Goal: Task Accomplishment & Management: Manage account settings

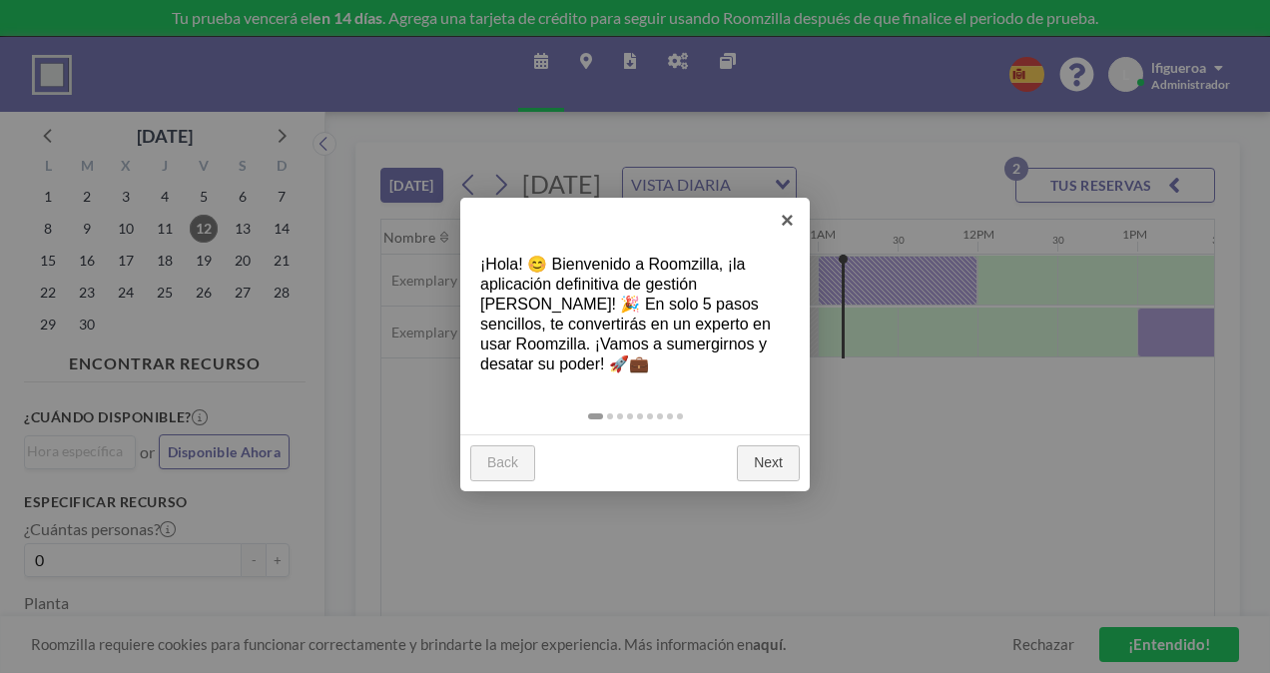
scroll to position [0, 1678]
click at [791, 219] on link "×" at bounding box center [787, 220] width 45 height 45
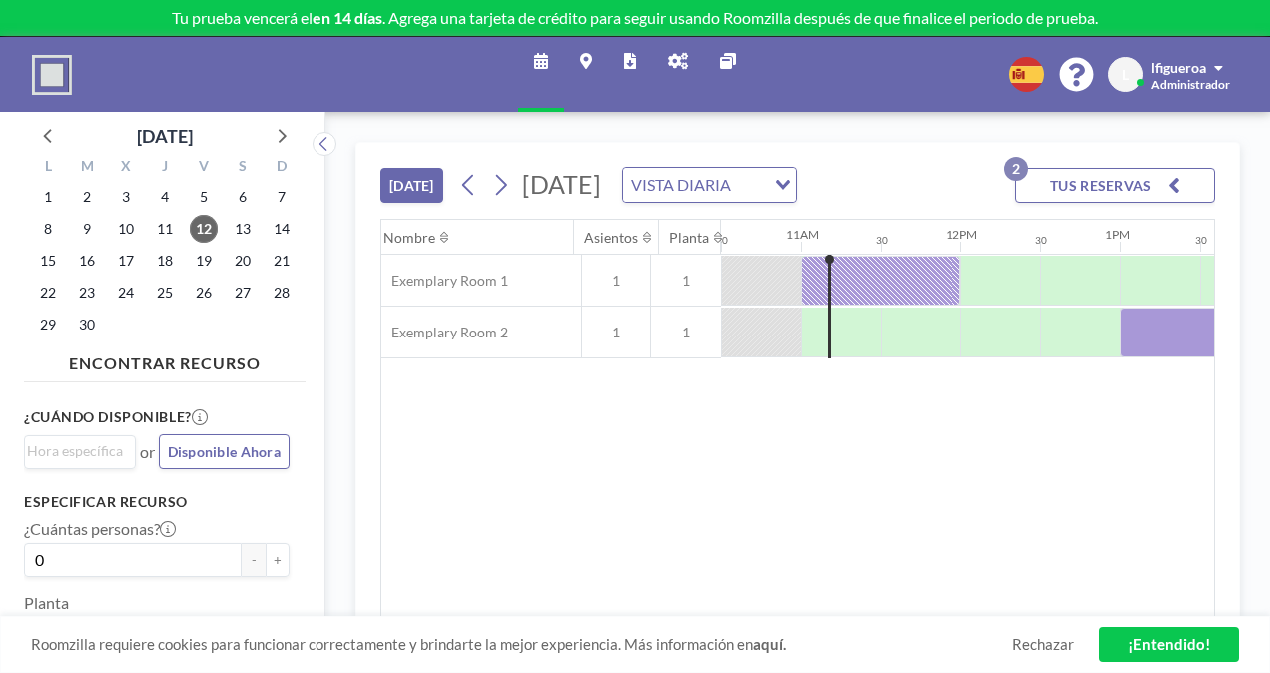
click at [1190, 67] on span "lfigueroa" at bounding box center [1178, 67] width 55 height 17
click at [384, 471] on div "Nombre Asientos Planta 12AM 30 1AM 30 2AM 30 3AM 30 4AM 30 5AM 30 6AM 30 7AM 30…" at bounding box center [797, 418] width 833 height 397
click at [1154, 641] on link "¡Entendido!" at bounding box center [1170, 644] width 140 height 35
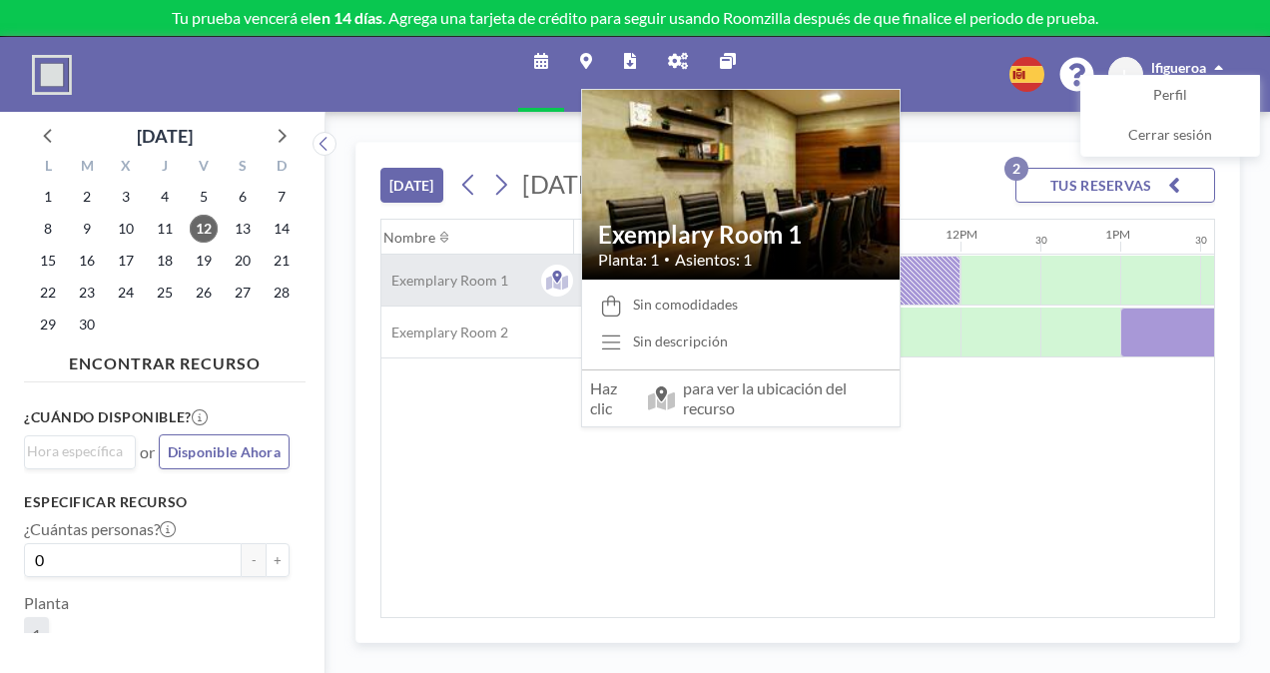
click at [475, 290] on span "Exemplary Room 1" at bounding box center [444, 281] width 127 height 18
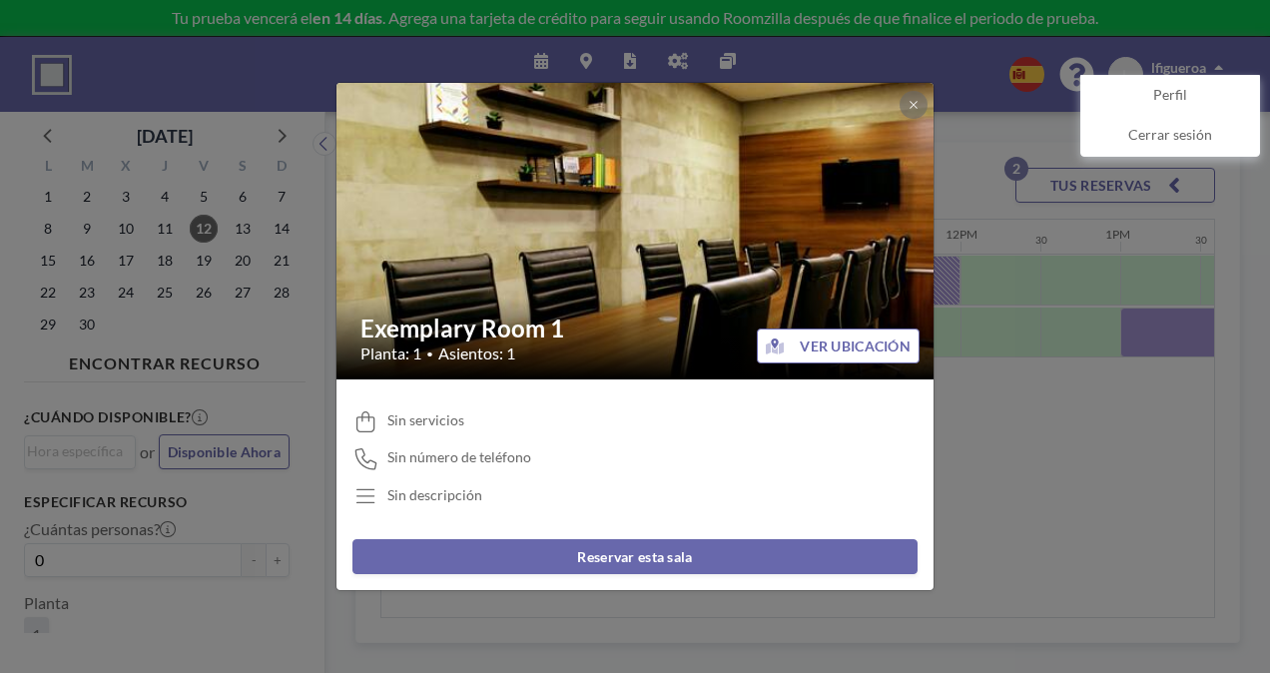
click at [851, 353] on button "VER UBICACIÓN" at bounding box center [838, 346] width 163 height 35
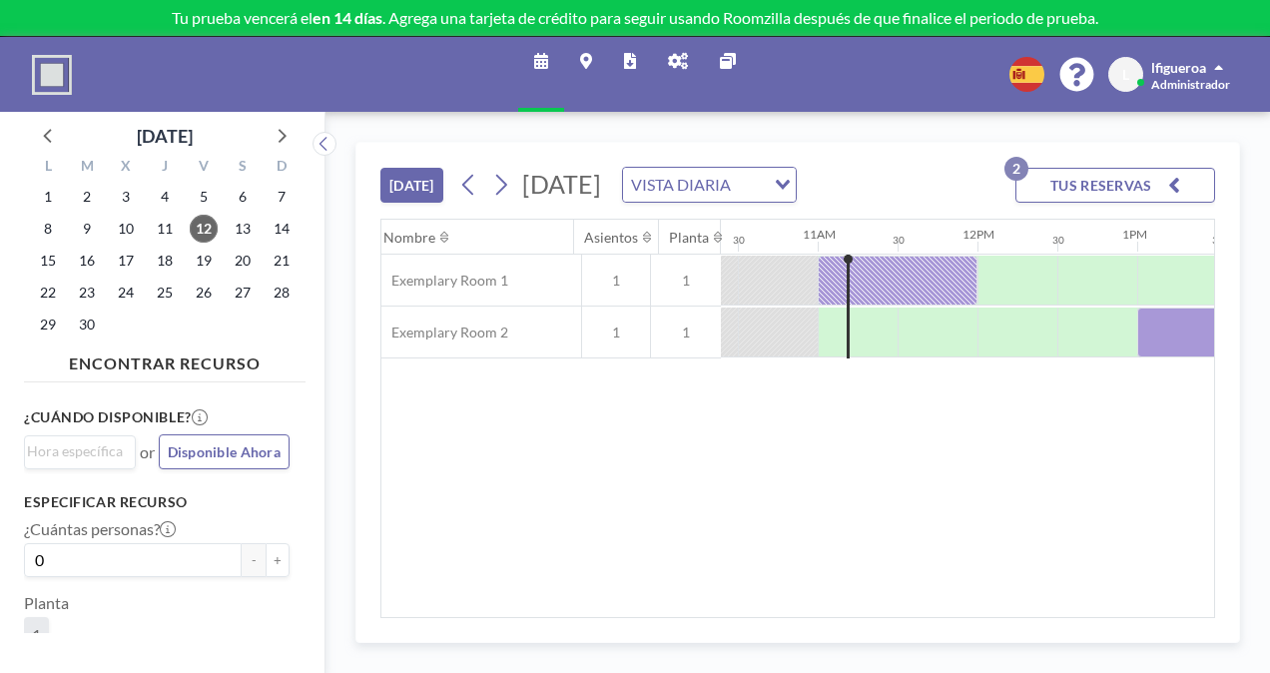
scroll to position [0, 1678]
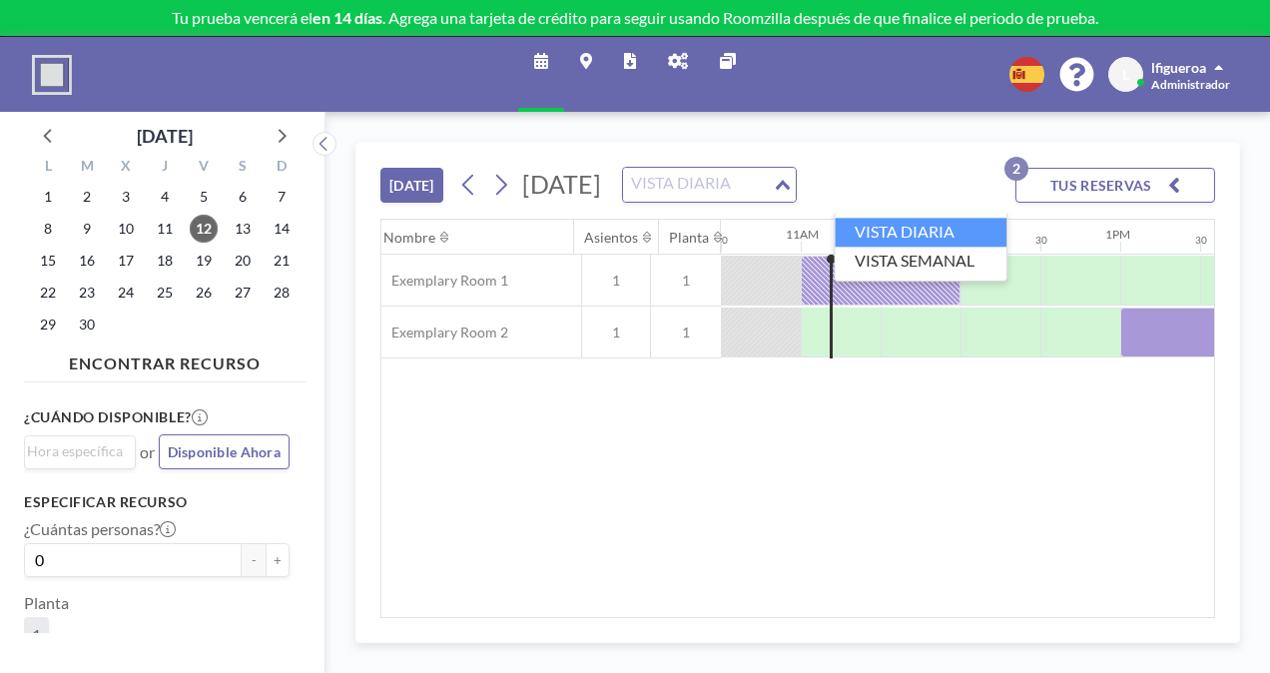
click at [771, 198] on input "Search for option" at bounding box center [698, 185] width 146 height 26
click at [1134, 194] on button "TUS RESERVAS 2" at bounding box center [1116, 185] width 200 height 35
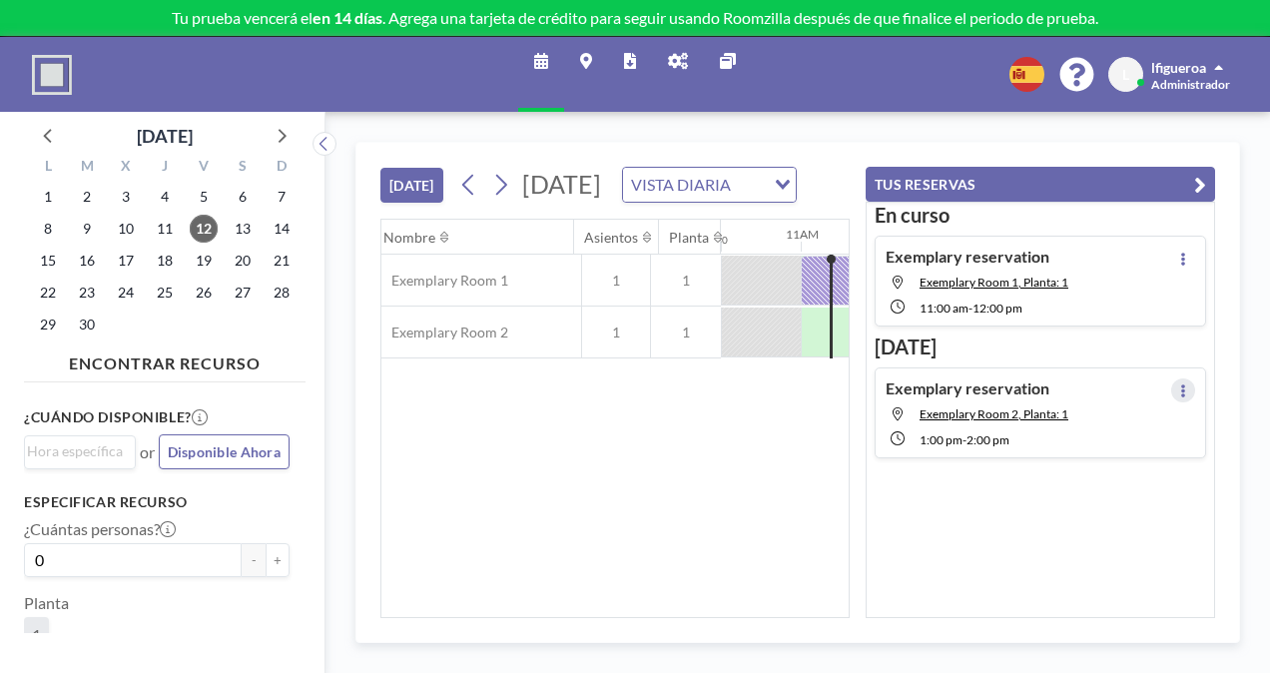
click at [1176, 378] on button at bounding box center [1183, 390] width 24 height 24
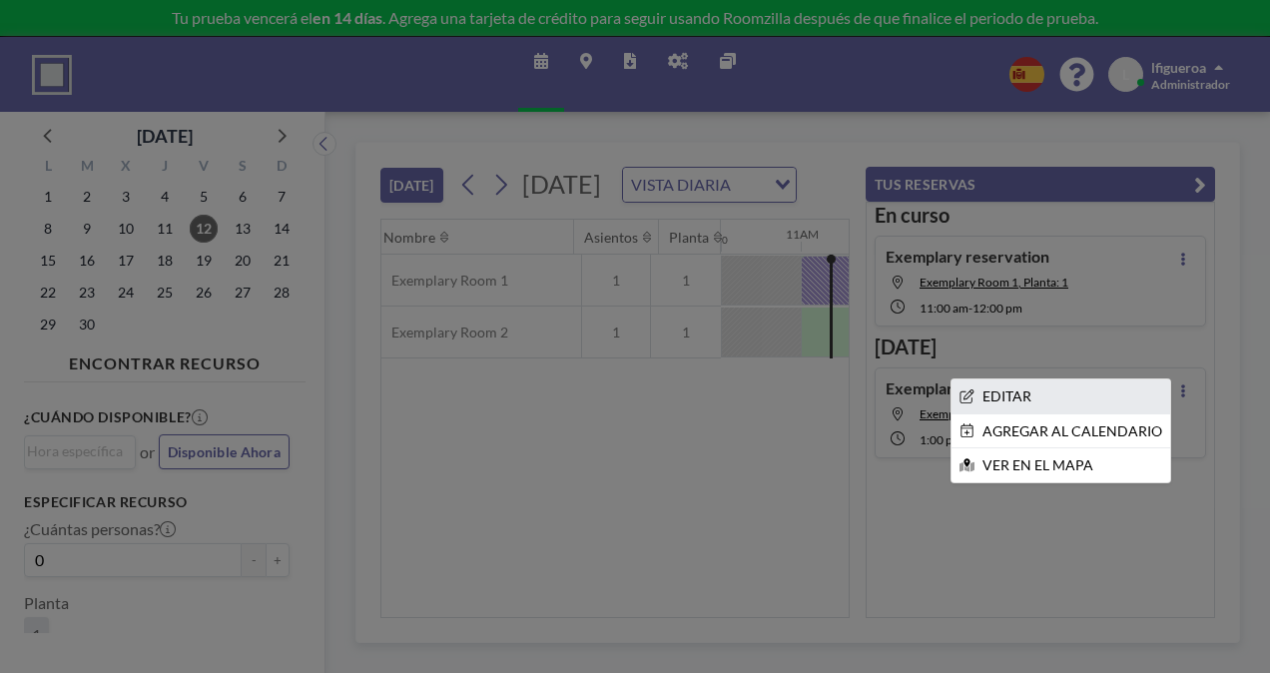
click at [1066, 387] on li "EDITAR" at bounding box center [1061, 396] width 219 height 34
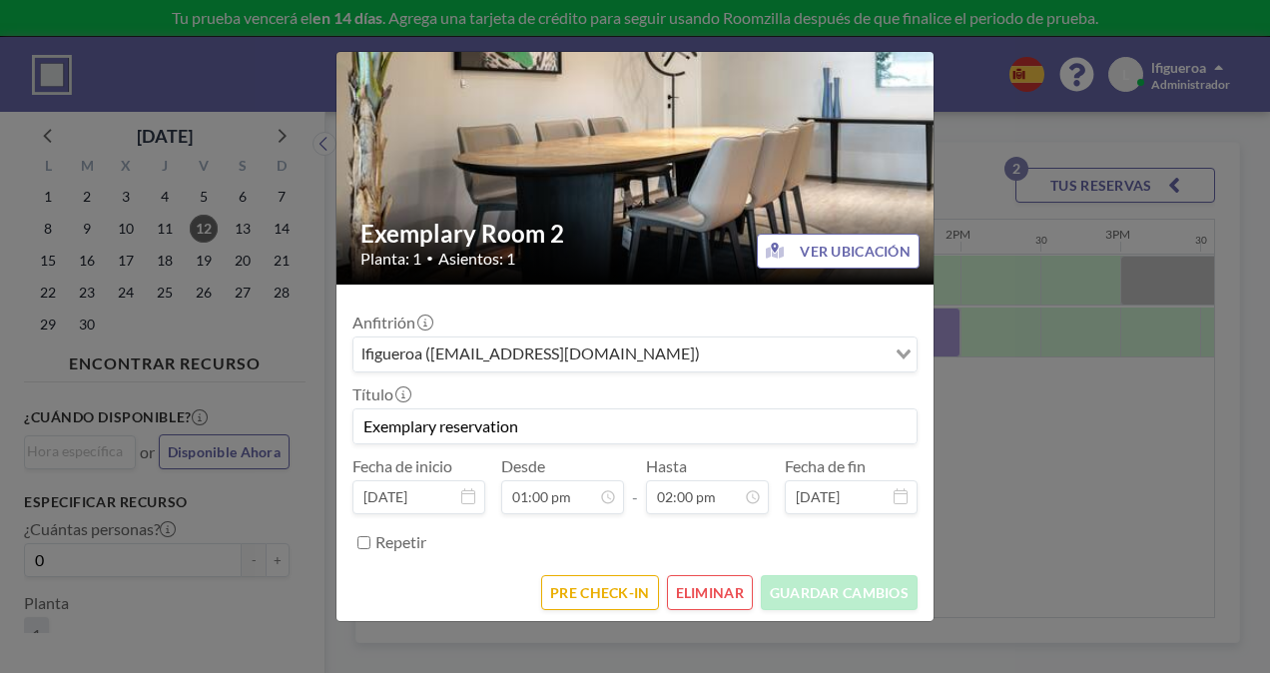
scroll to position [996, 0]
click at [719, 606] on form "Anfitrión lfigueroa ([EMAIL_ADDRESS][DOMAIN_NAME]) Loading... Título Exemplary …" at bounding box center [635, 456] width 597 height 342
click at [719, 598] on button "ELIMINAR" at bounding box center [710, 592] width 86 height 35
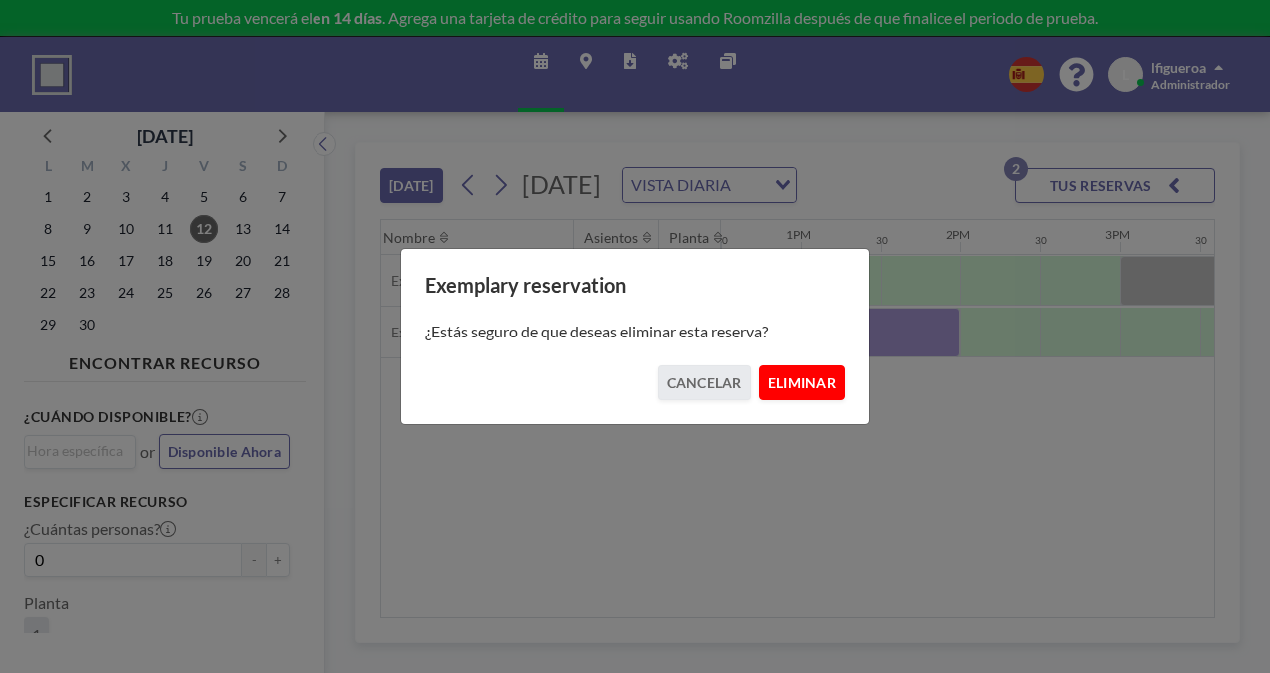
click at [783, 385] on button "ELIMINAR" at bounding box center [802, 383] width 86 height 35
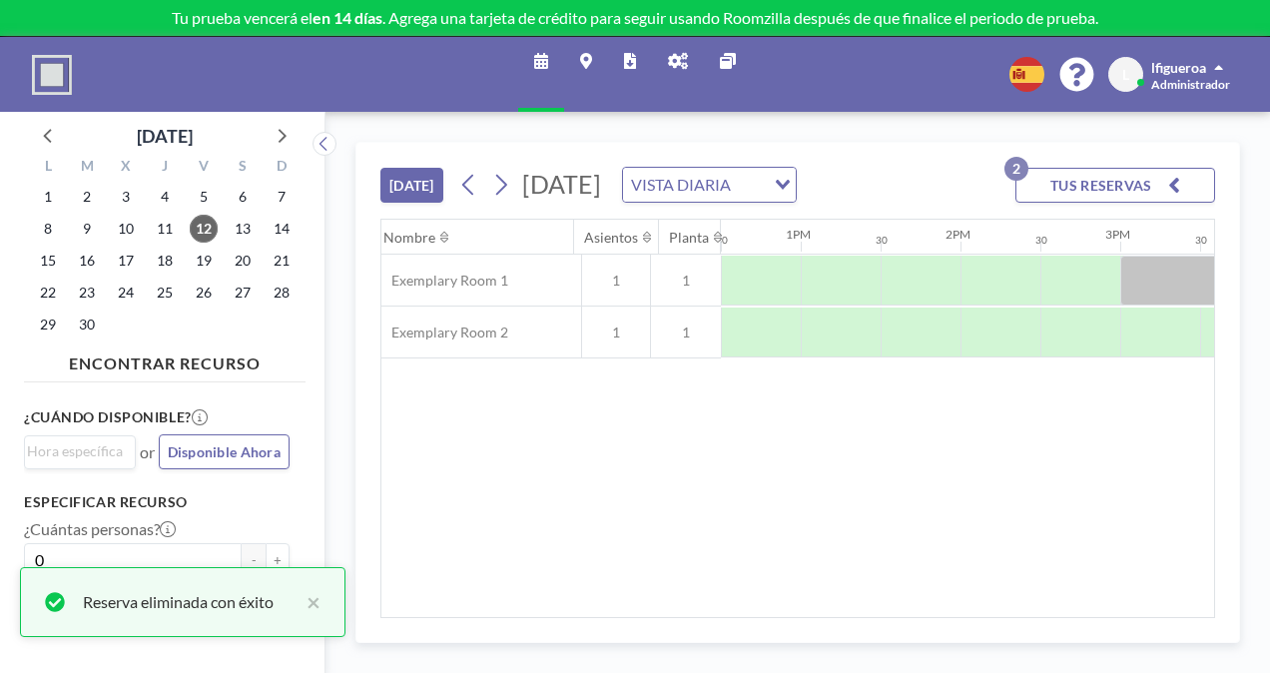
click at [475, 413] on div "Nombre Asientos Planta 12AM 30 1AM 30 2AM 30 3AM 30 4AM 30 5AM 30 6AM 30 7AM 30…" at bounding box center [797, 418] width 833 height 397
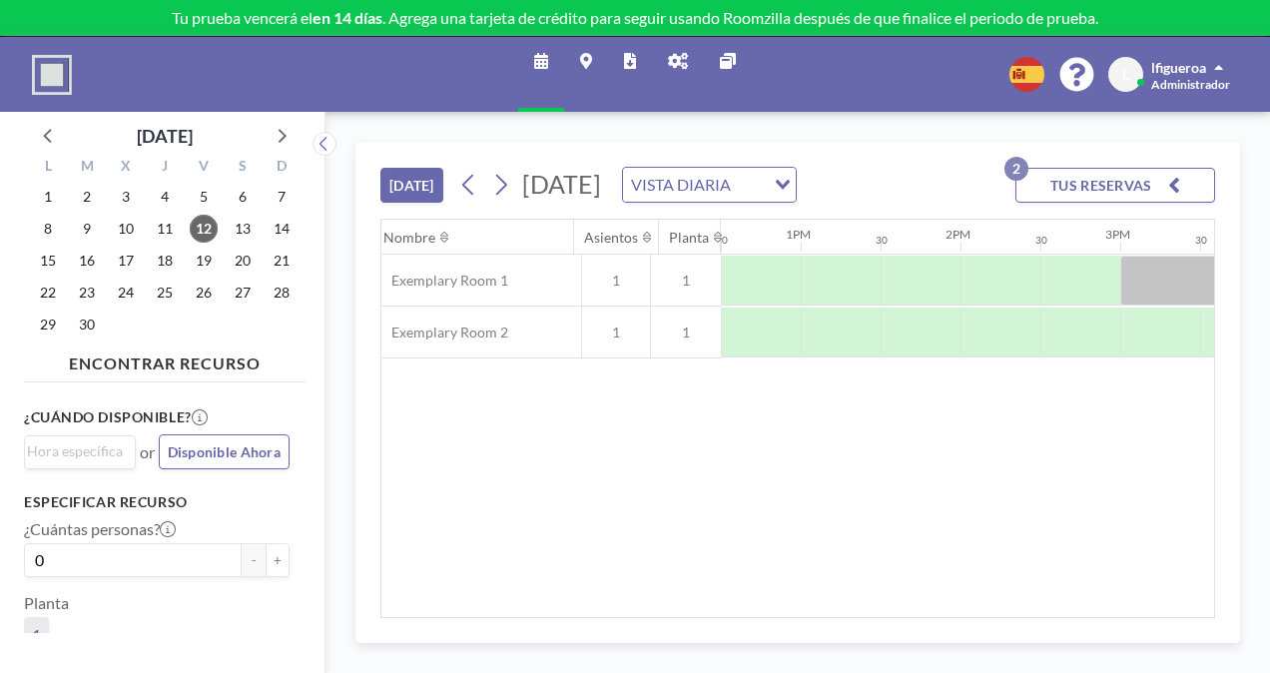
click at [1168, 194] on icon "button" at bounding box center [1174, 185] width 12 height 24
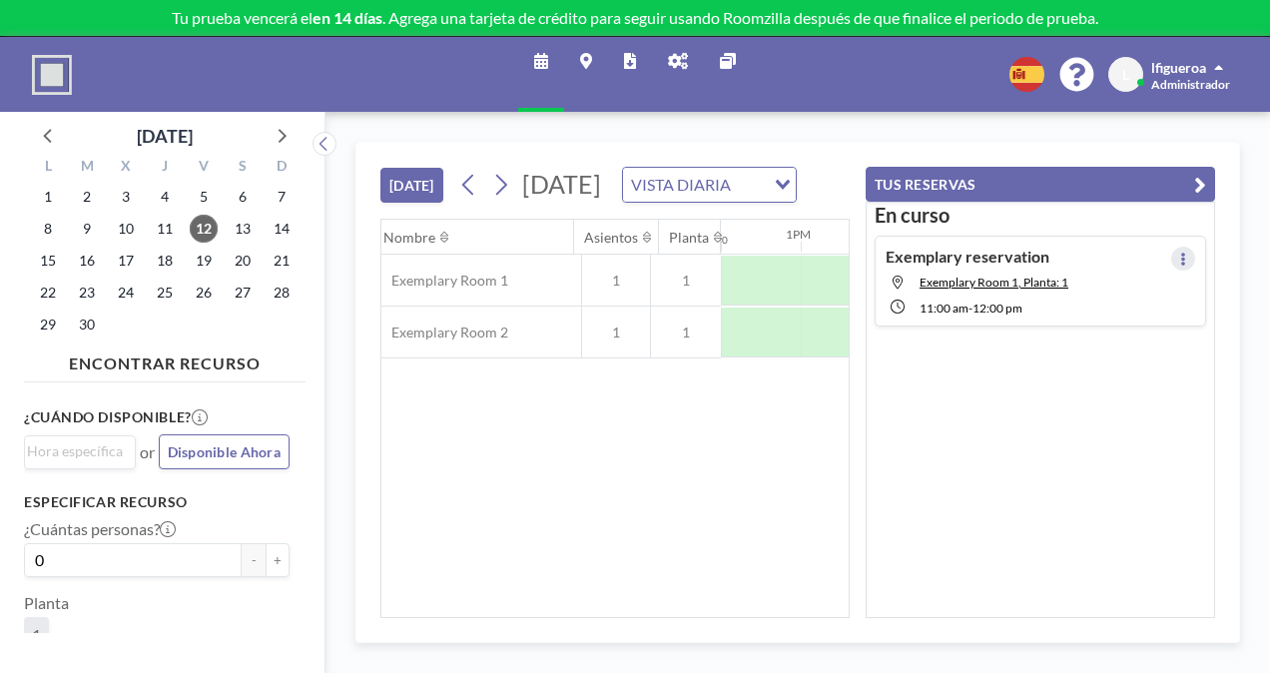
click at [1181, 256] on button at bounding box center [1183, 259] width 24 height 24
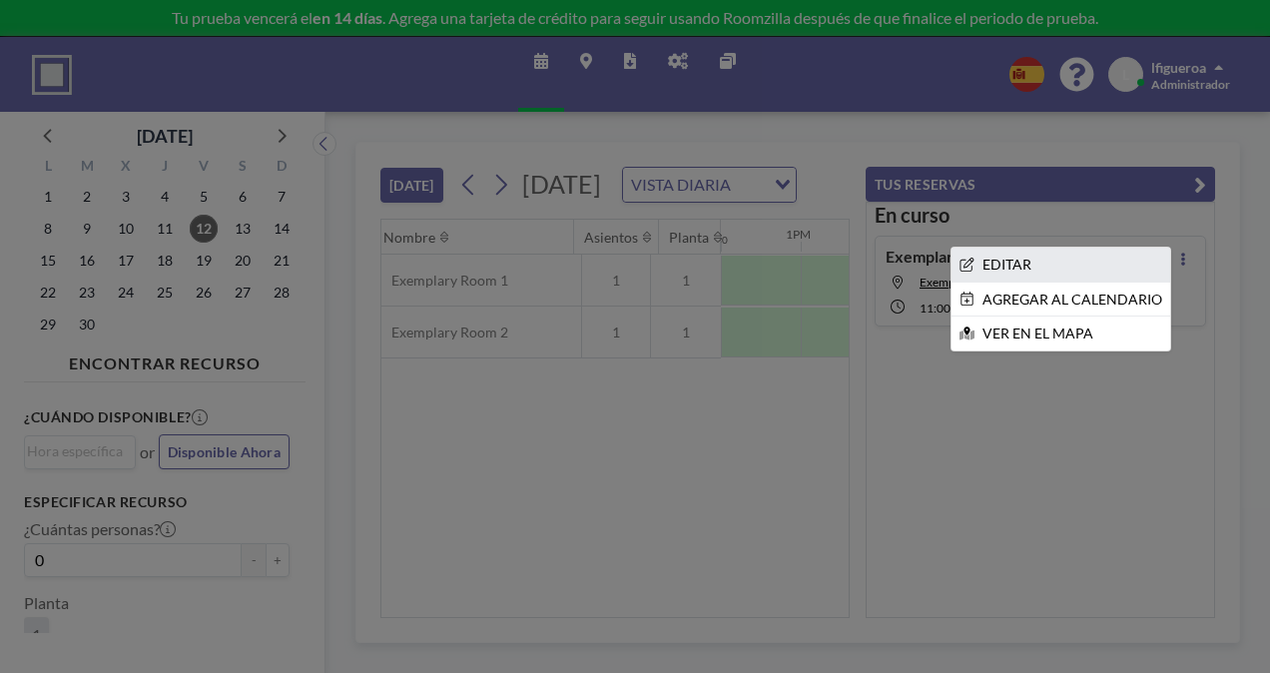
click at [1062, 255] on li "EDITAR" at bounding box center [1061, 265] width 219 height 34
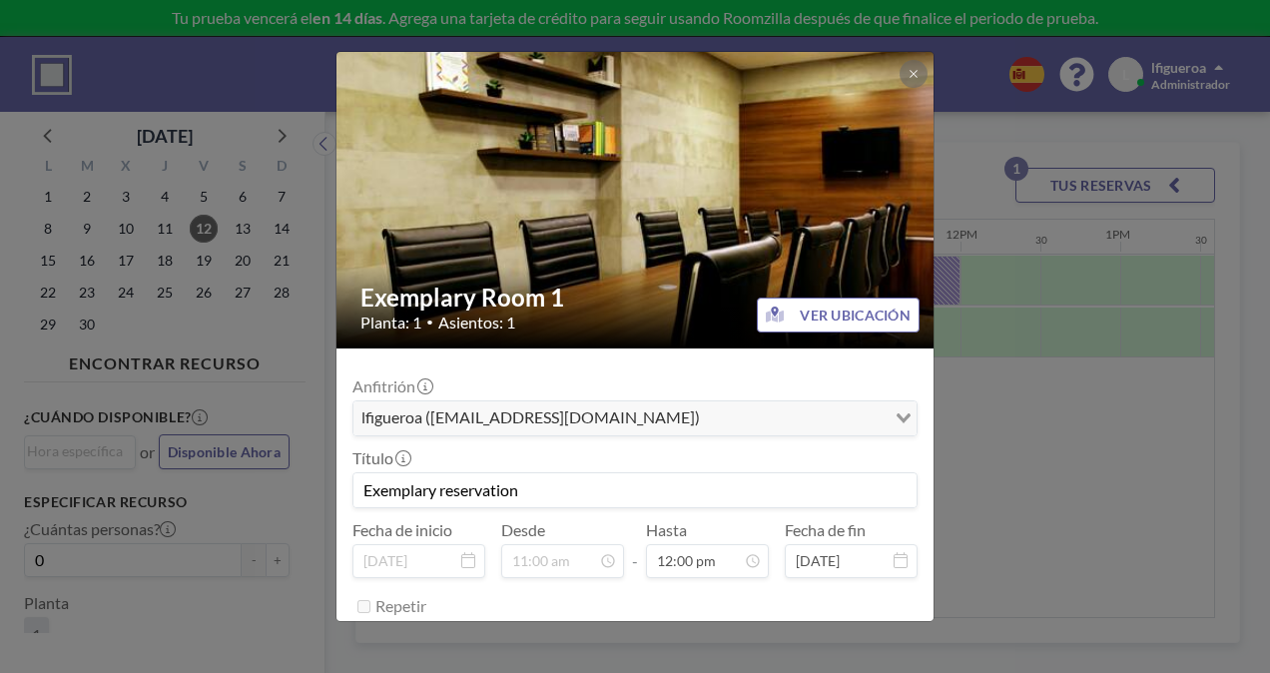
scroll to position [64, 0]
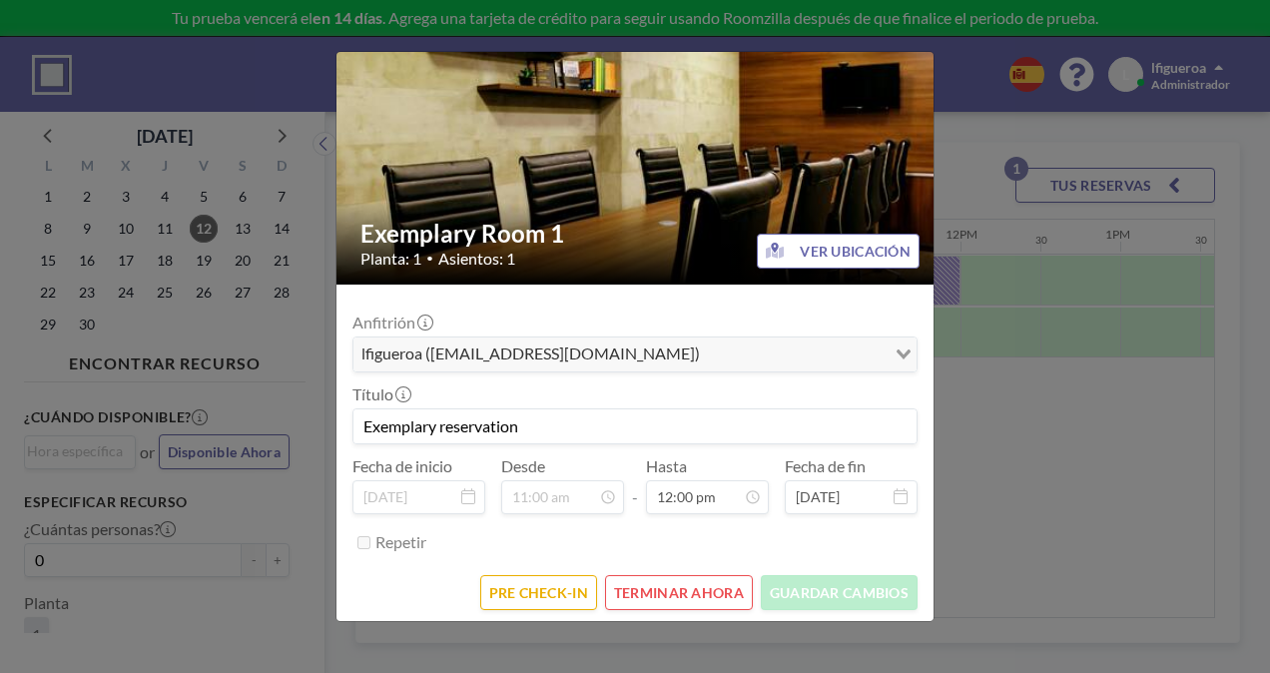
click at [540, 424] on input "Exemplary reservation" at bounding box center [635, 426] width 563 height 34
drag, startPoint x: 569, startPoint y: 415, endPoint x: 72, endPoint y: 379, distance: 498.6
click at [67, 411] on div "Exemplary Room 1 Planta: 1 • Asientos: 1 VER UBICACIÓN Anfitrión lfigueroa ([EM…" at bounding box center [635, 336] width 1270 height 673
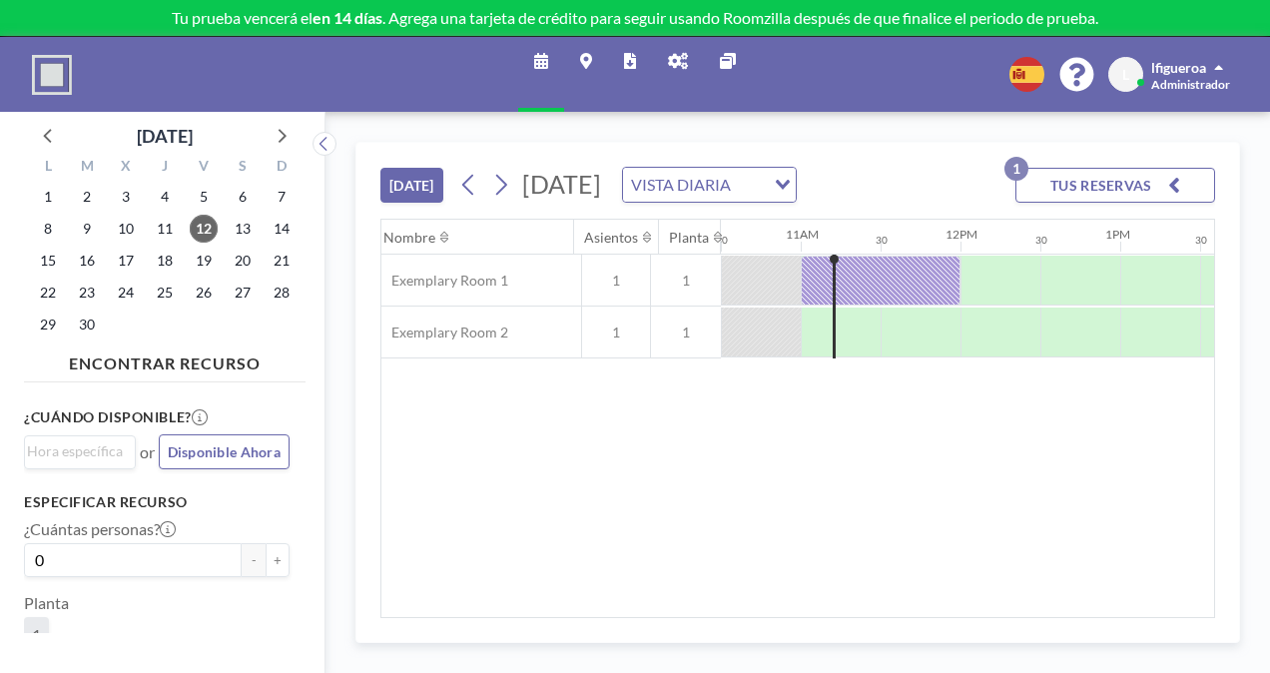
click at [1142, 203] on button "TUS RESERVAS 1" at bounding box center [1116, 185] width 200 height 35
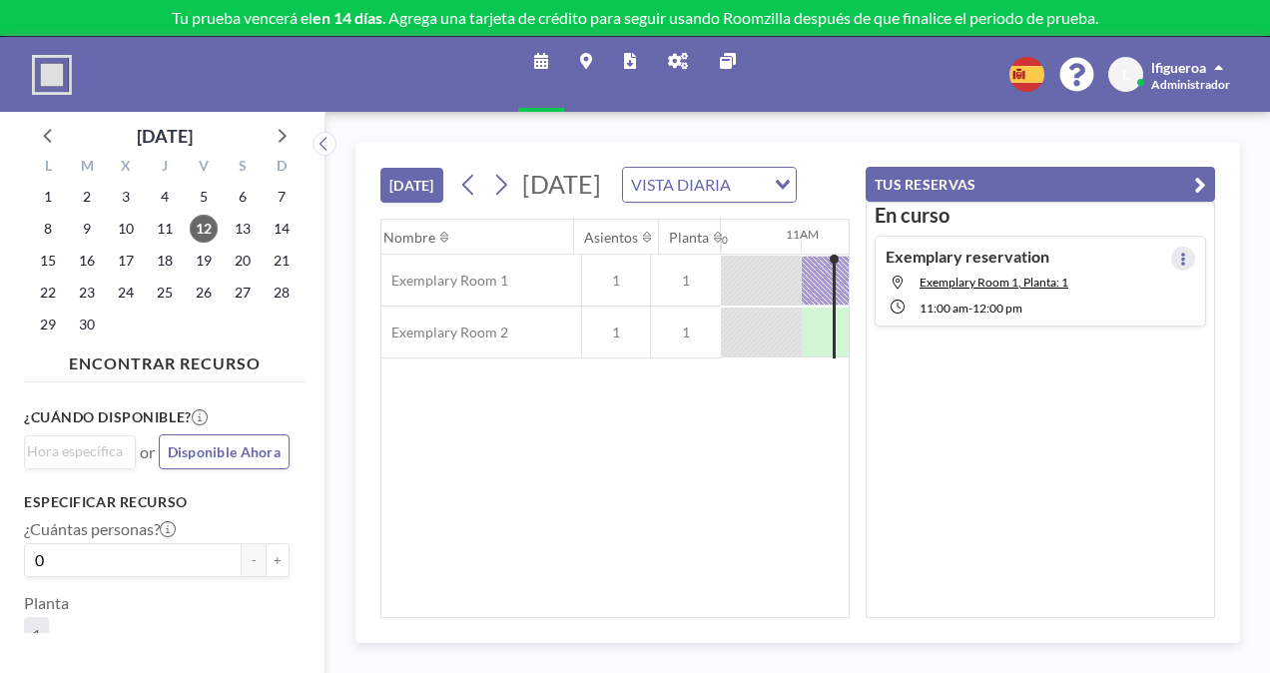
click at [1171, 248] on button at bounding box center [1183, 259] width 24 height 24
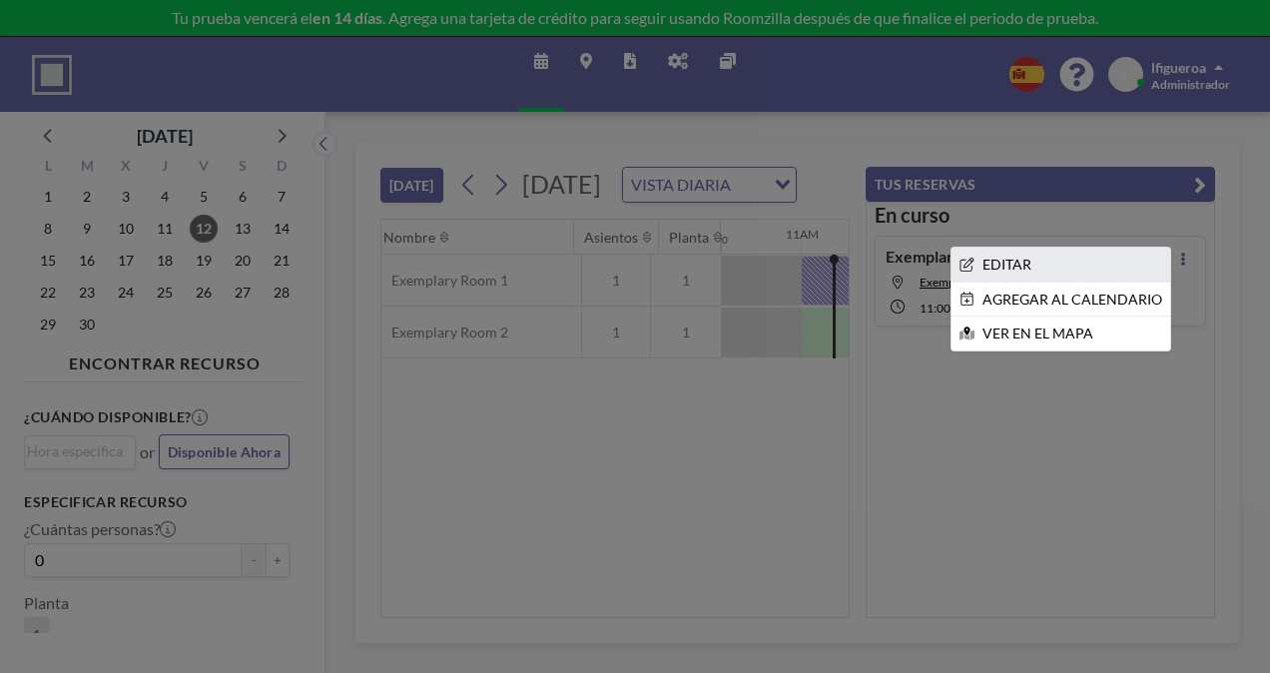
click at [1023, 264] on li "EDITAR" at bounding box center [1061, 265] width 219 height 34
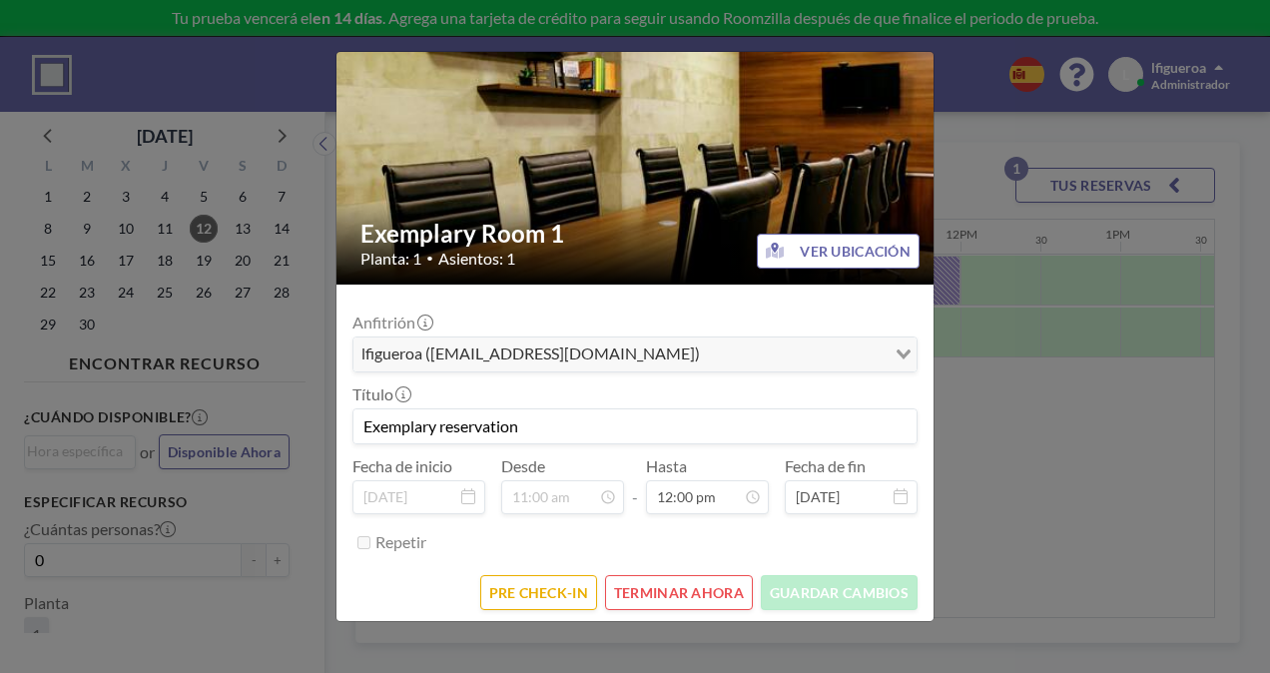
drag, startPoint x: 519, startPoint y: 425, endPoint x: 366, endPoint y: 425, distance: 153.8
click at [366, 425] on input "Exemplary reservation" at bounding box center [635, 426] width 563 height 34
type input "M"
type input "Pier17 Meeting Room"
click at [652, 589] on button "TERMINAR AHORA" at bounding box center [679, 592] width 148 height 35
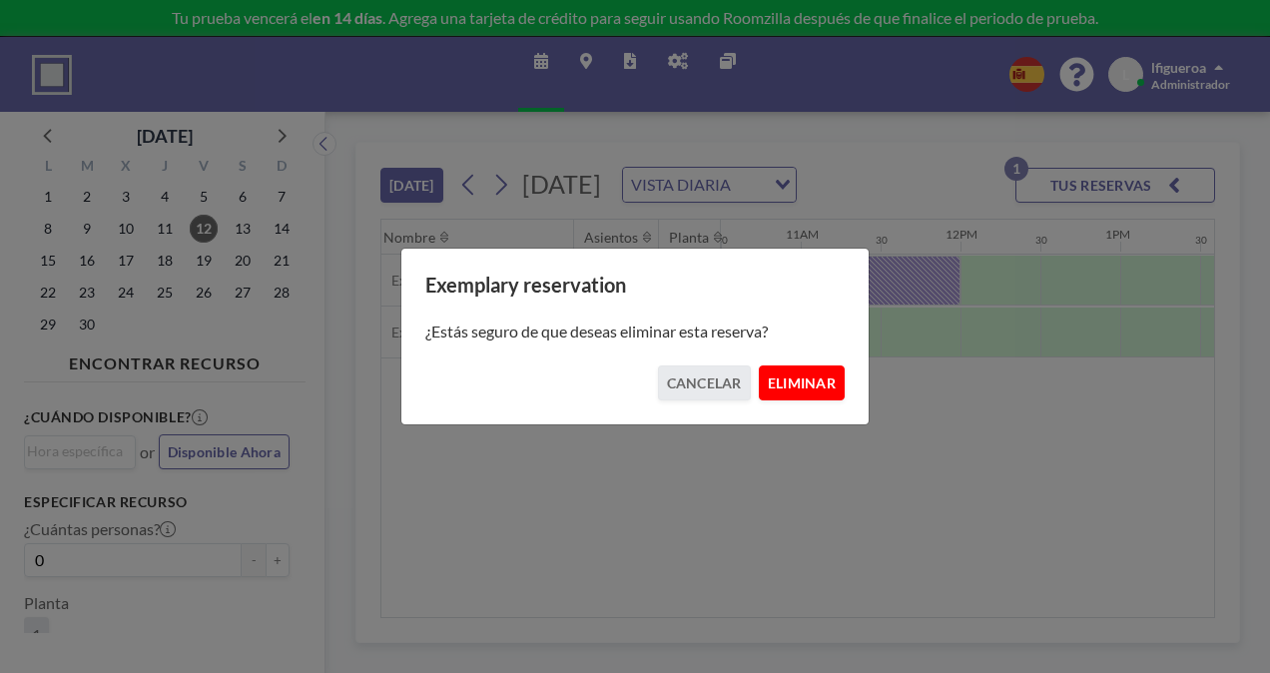
click at [811, 381] on button "ELIMINAR" at bounding box center [802, 383] width 86 height 35
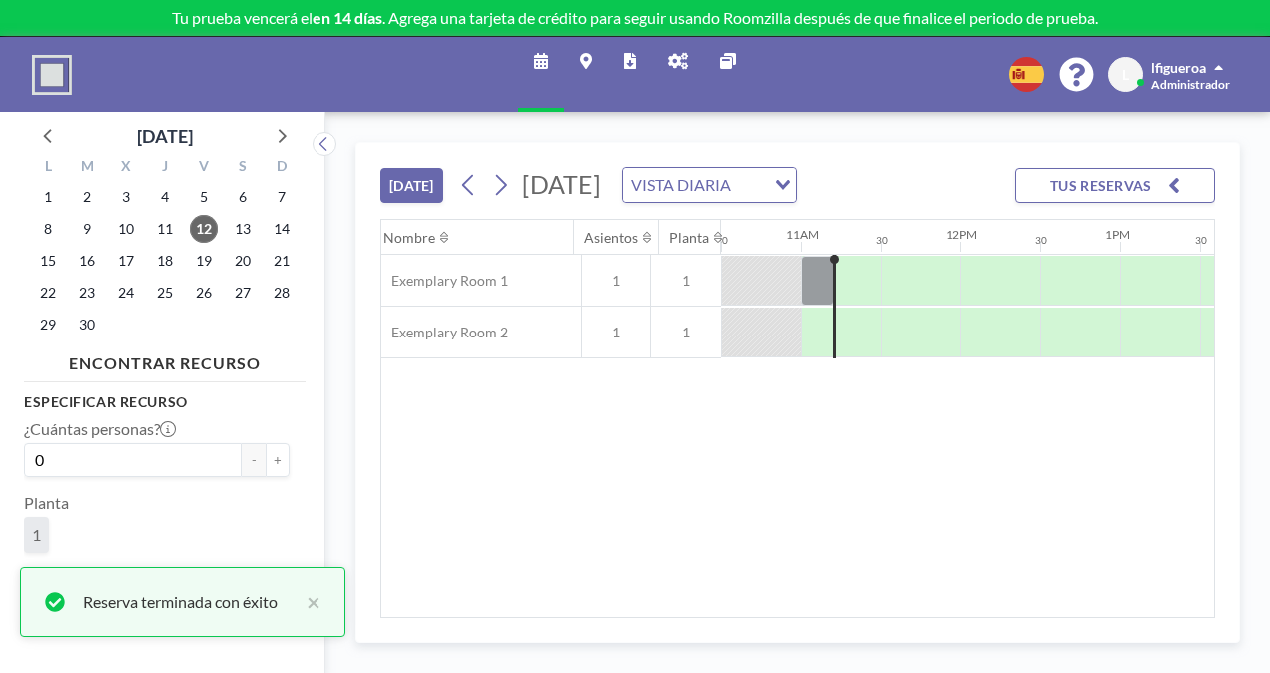
scroll to position [176, 0]
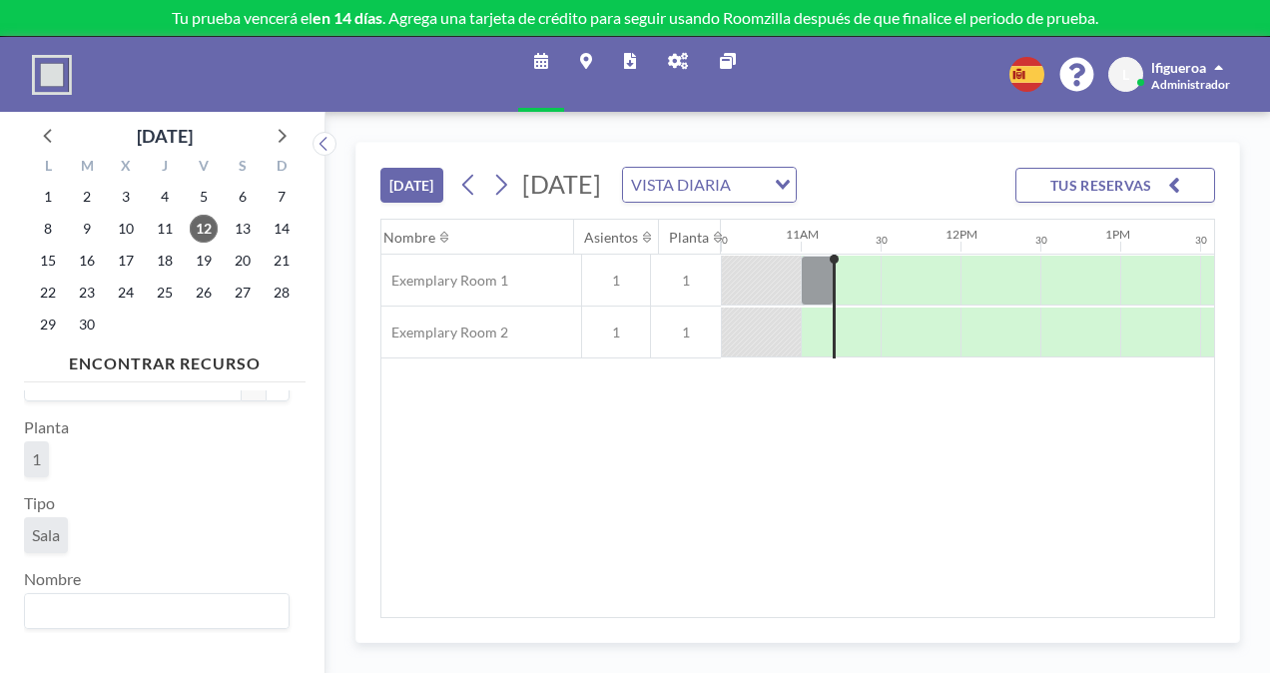
click at [144, 602] on input "Search for option" at bounding box center [152, 611] width 251 height 26
type input "Pier17 Meeting Room"
click at [258, 645] on div "ENCONTRAR RECURSO ¿Cuándo disponible? Loading... or Disponible Ahora Especifica…" at bounding box center [165, 498] width 282 height 304
click at [39, 459] on span "1" at bounding box center [36, 459] width 9 height 20
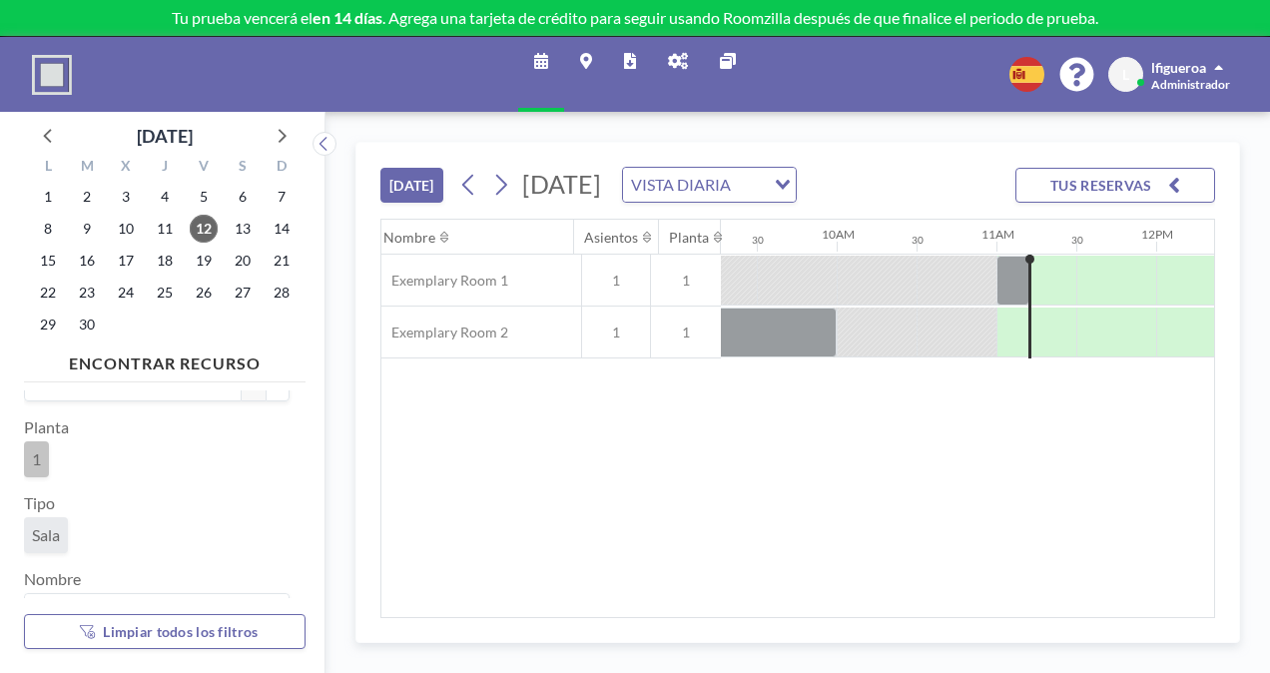
scroll to position [0, 1678]
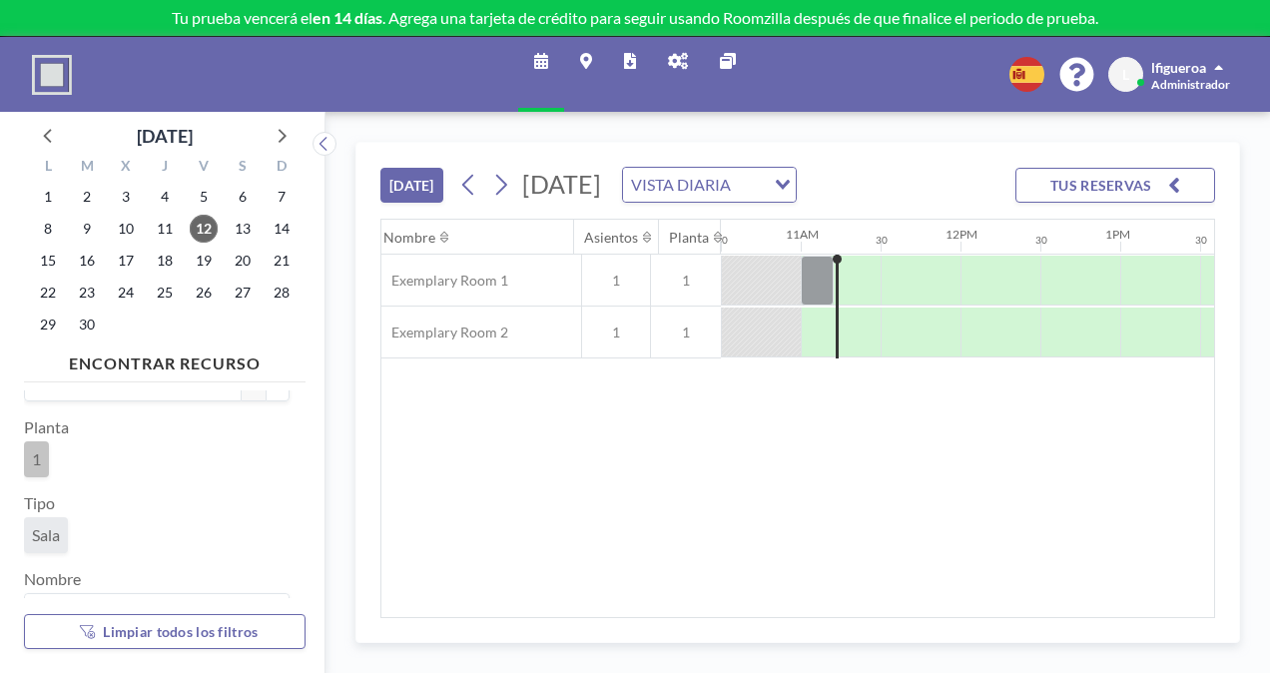
click at [584, 69] on link "Mapas" at bounding box center [586, 74] width 44 height 75
